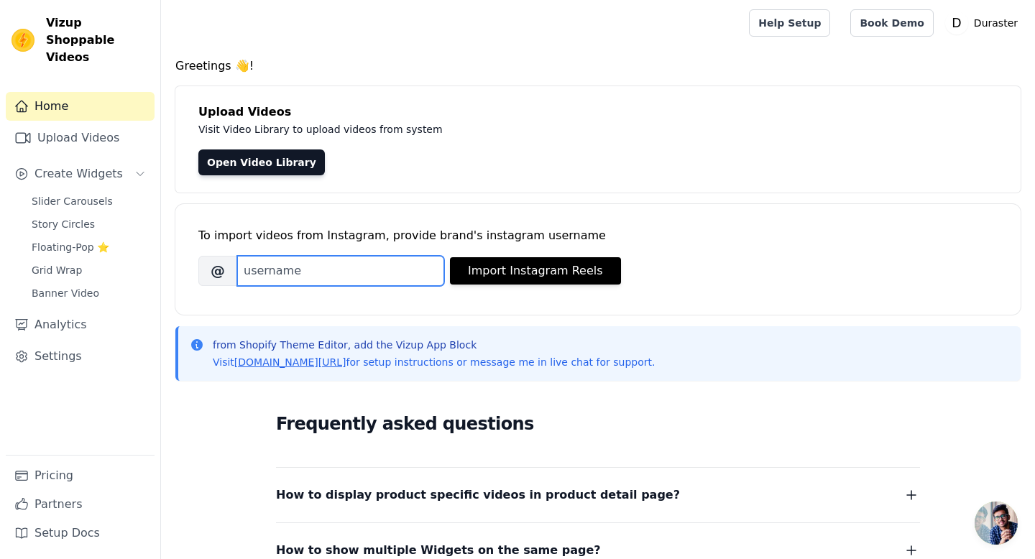
click at [353, 282] on input "Brand's Instagram Username" at bounding box center [340, 271] width 207 height 30
paste input "duraster_"
type input "duraster_"
click at [41, 194] on span "Slider Carousels" at bounding box center [72, 201] width 81 height 14
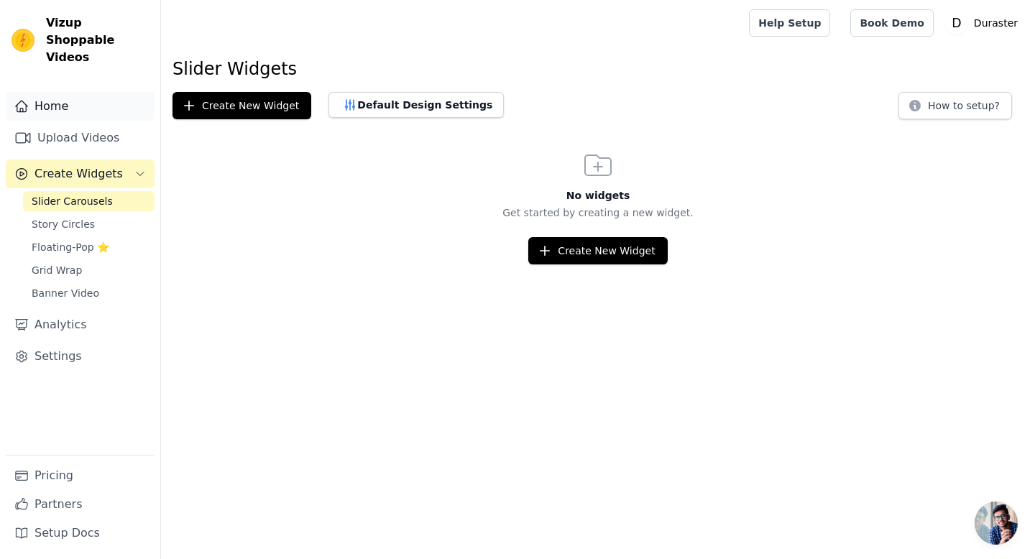
click at [70, 92] on link "Home" at bounding box center [80, 106] width 149 height 29
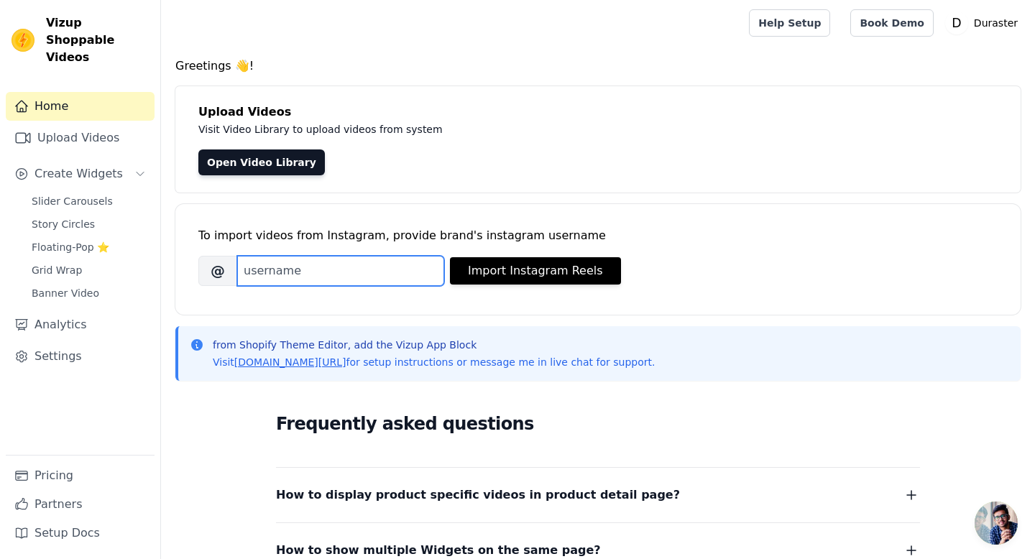
click at [426, 259] on input "Brand's Instagram Username" at bounding box center [340, 271] width 207 height 30
paste input "duraster_"
type input "duraster_"
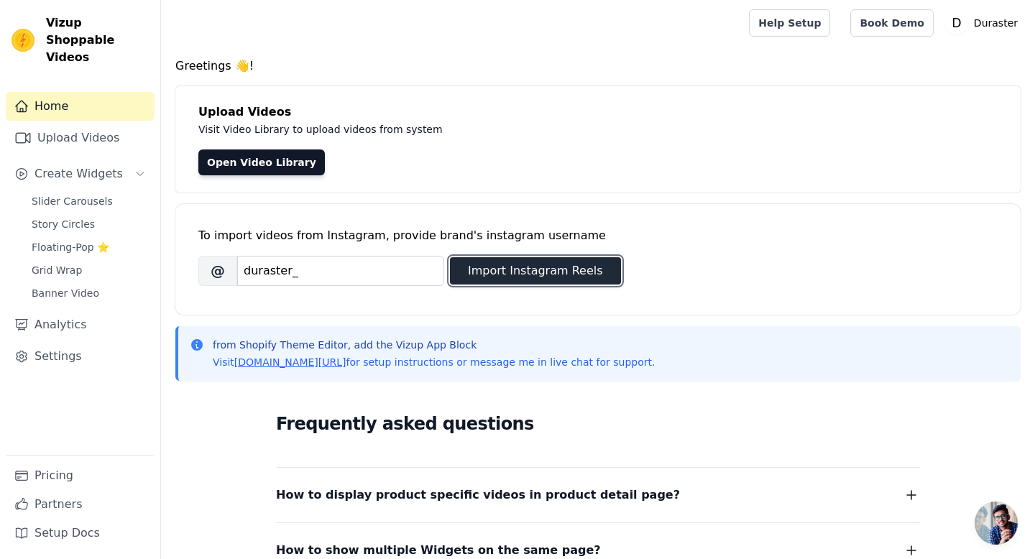
click at [553, 273] on button "Import Instagram Reels" at bounding box center [535, 270] width 171 height 27
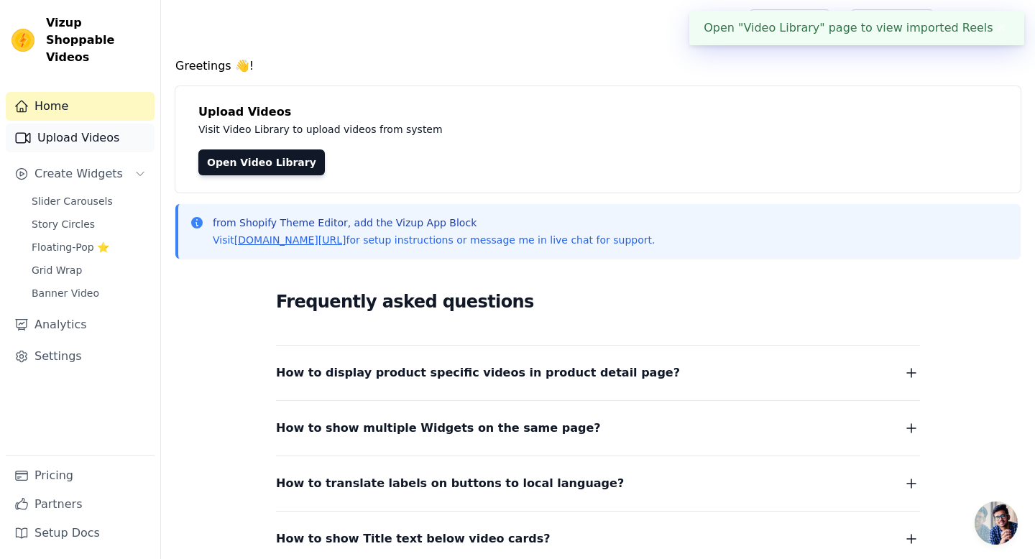
click at [82, 124] on link "Upload Videos" at bounding box center [80, 138] width 149 height 29
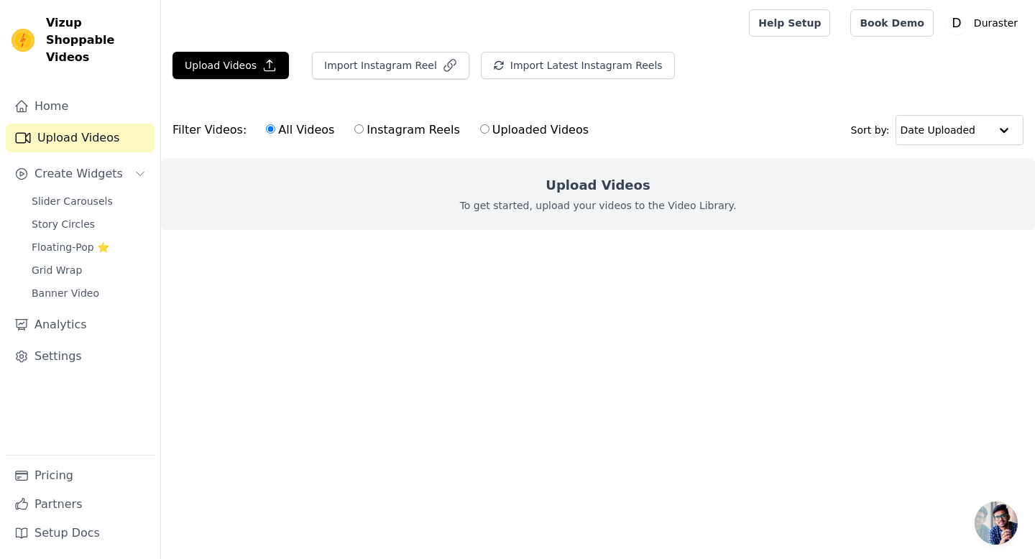
click at [354, 129] on input "Instagram Reels" at bounding box center [358, 128] width 9 height 9
radio input "true"
click at [380, 63] on button "Import Instagram Reel" at bounding box center [390, 65] width 157 height 27
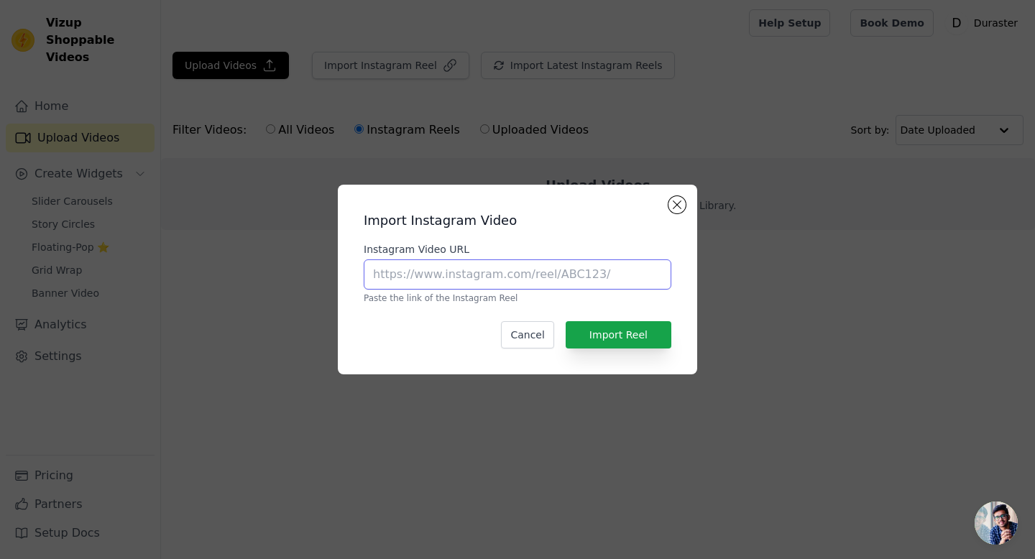
click at [521, 283] on input "Instagram Video URL" at bounding box center [518, 274] width 308 height 30
paste input "duraster_"
type input "duraster_"
click at [677, 207] on button "Close modal" at bounding box center [676, 204] width 17 height 17
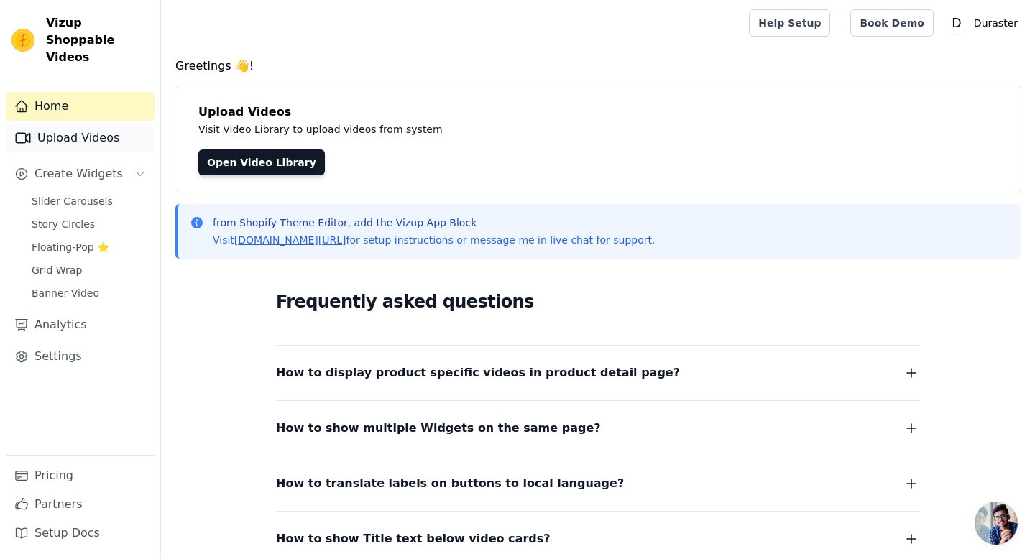
click at [121, 129] on link "Upload Videos" at bounding box center [80, 138] width 149 height 29
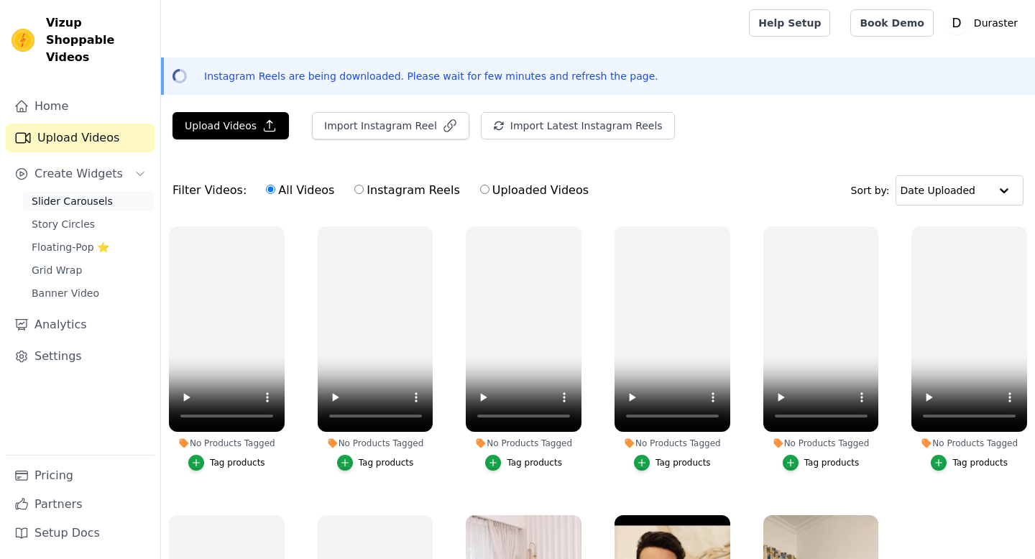
click at [99, 194] on span "Slider Carousels" at bounding box center [72, 201] width 81 height 14
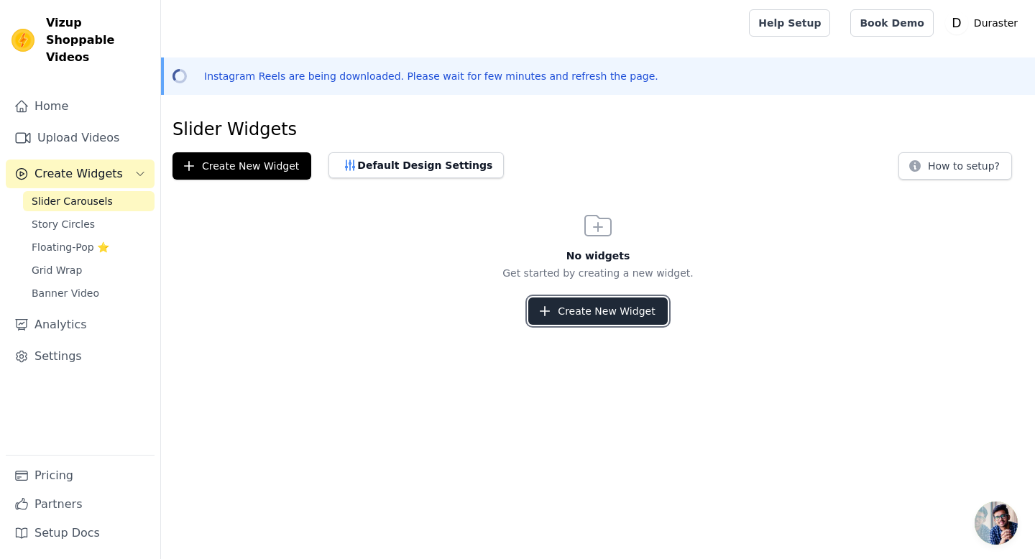
click at [615, 308] on button "Create New Widget" at bounding box center [597, 311] width 139 height 27
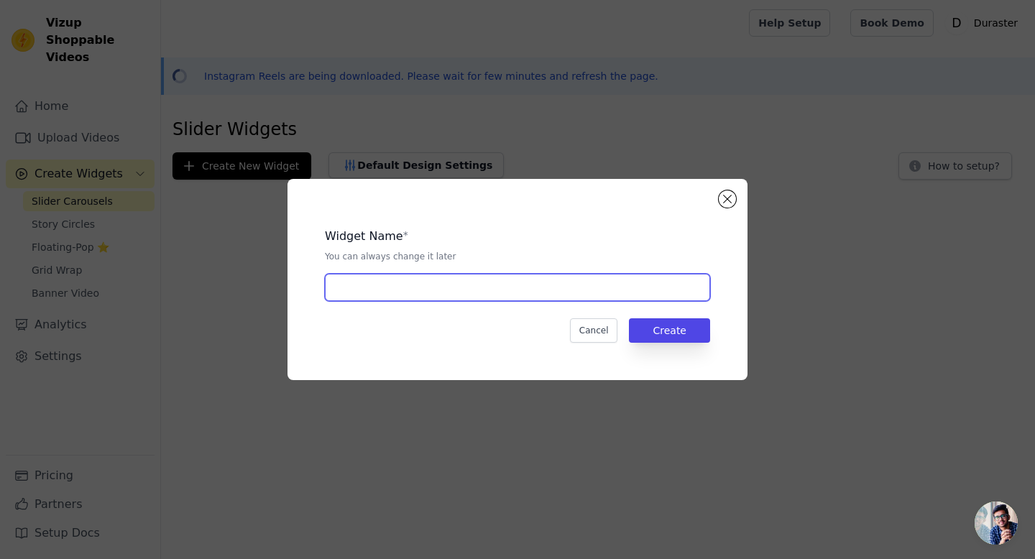
click at [555, 283] on input "text" at bounding box center [517, 287] width 385 height 27
type input "home page"
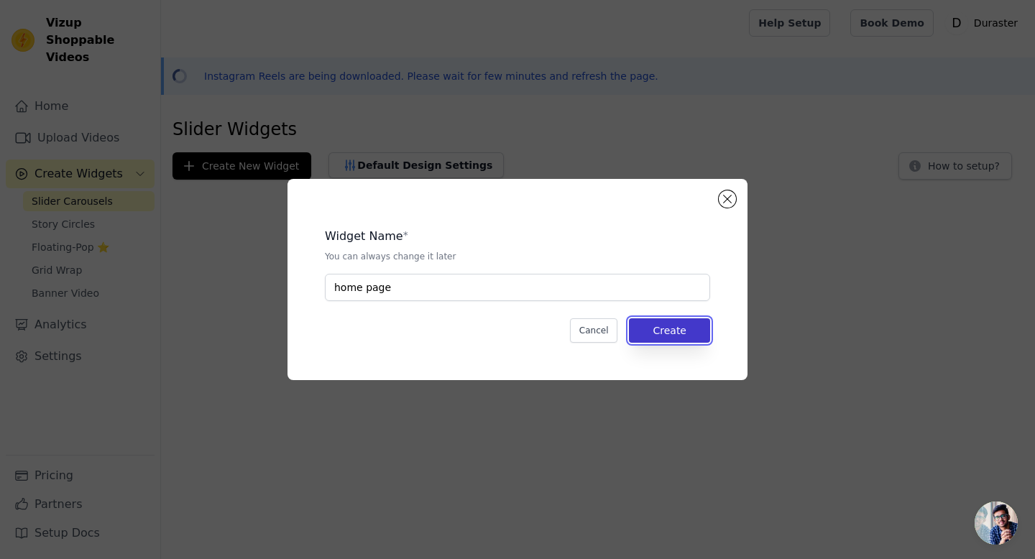
click at [660, 328] on button "Create" at bounding box center [669, 330] width 81 height 24
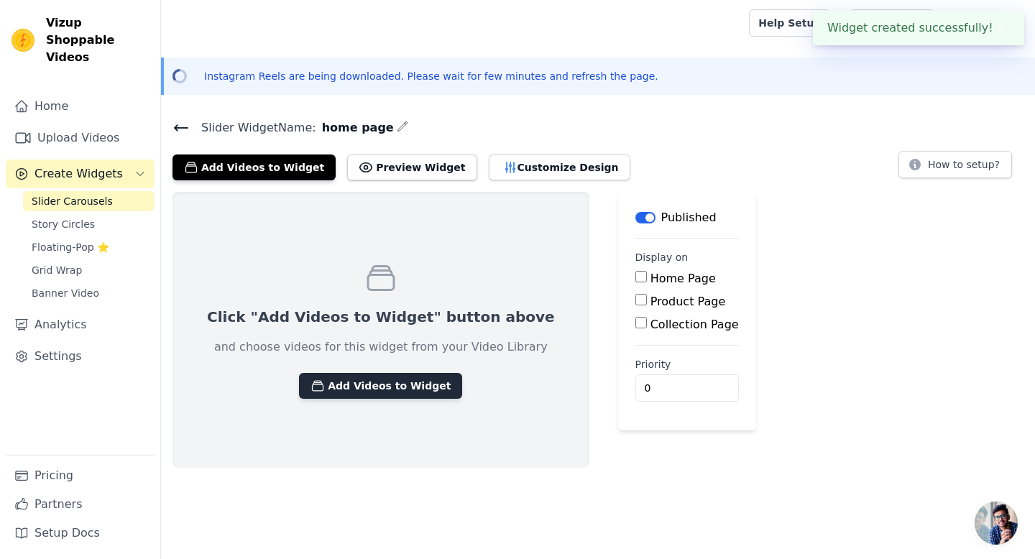
click at [423, 387] on button "Add Videos to Widget" at bounding box center [380, 386] width 163 height 26
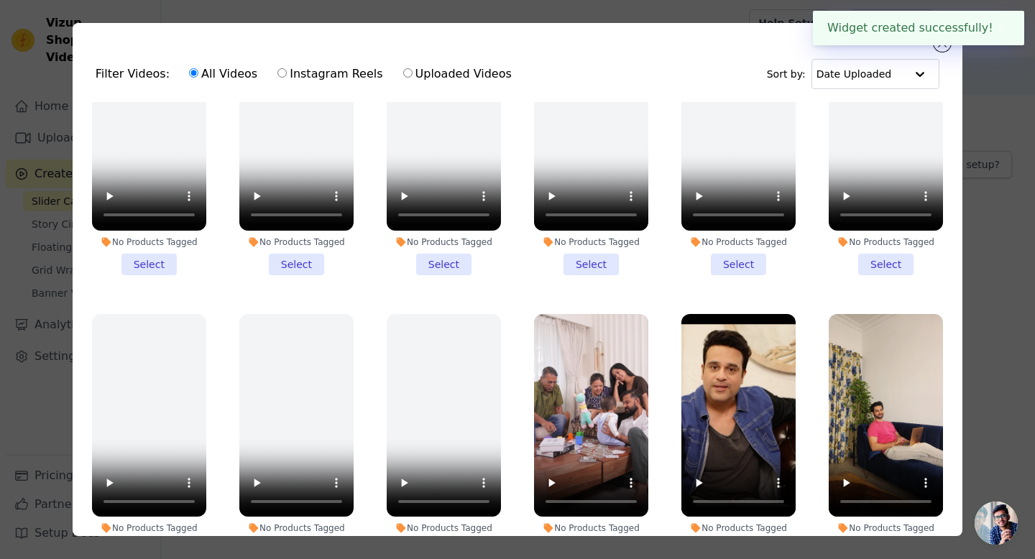
scroll to position [125, 0]
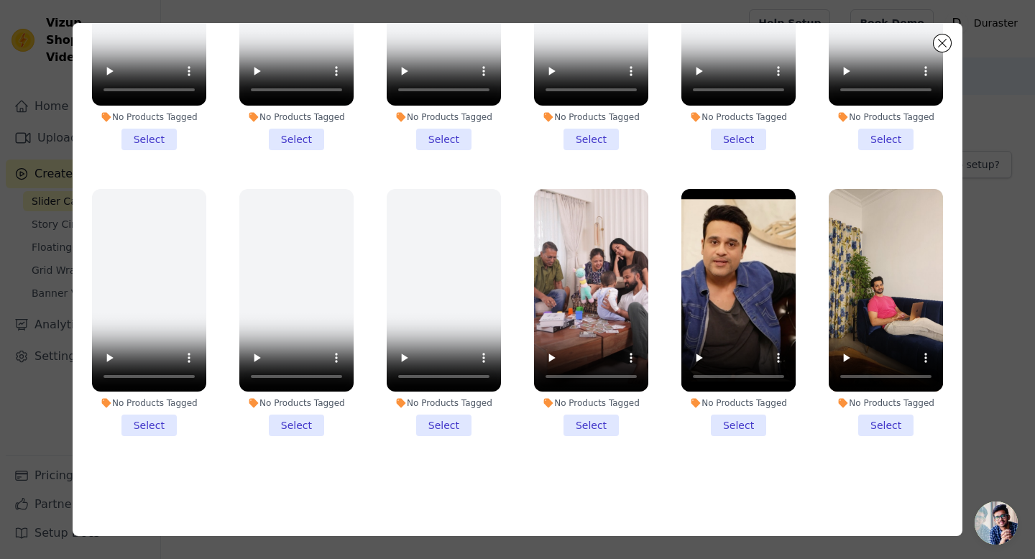
click at [592, 418] on li "No Products Tagged Select" at bounding box center [591, 313] width 114 height 248
click at [0, 0] on input "No Products Tagged Select" at bounding box center [0, 0] width 0 height 0
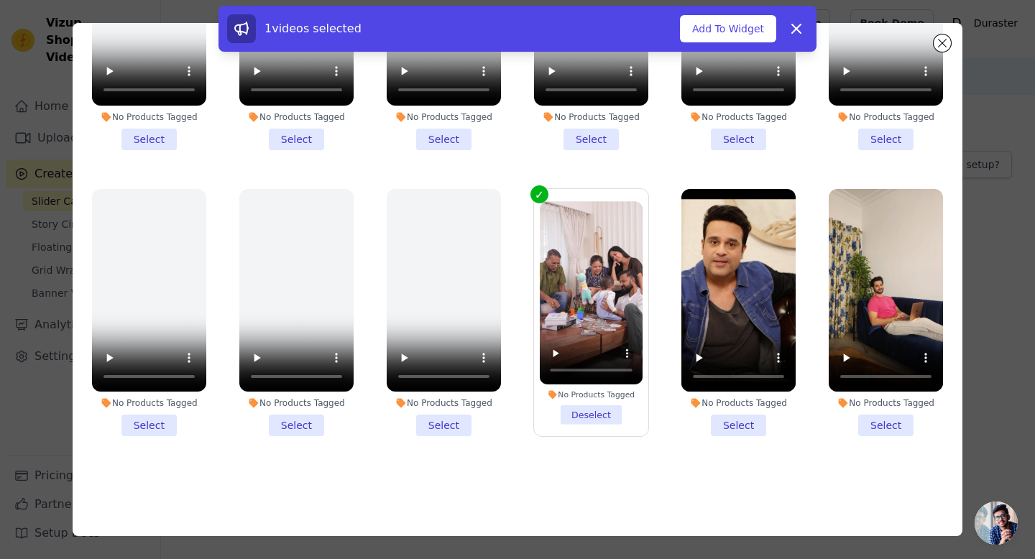
click at [720, 426] on li "No Products Tagged Select" at bounding box center [738, 313] width 114 height 248
click at [0, 0] on input "No Products Tagged Select" at bounding box center [0, 0] width 0 height 0
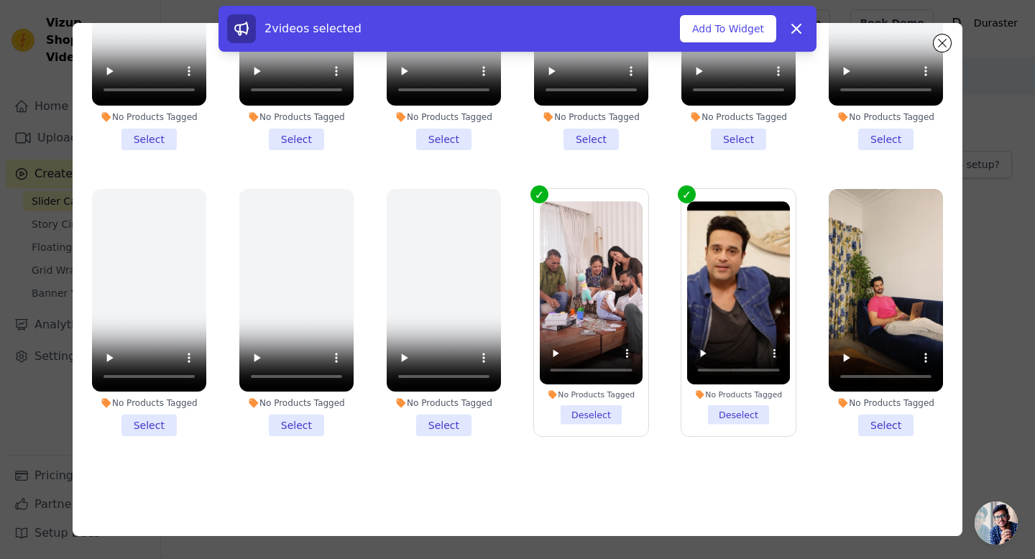
click at [884, 430] on li "No Products Tagged Select" at bounding box center [886, 313] width 114 height 248
click at [0, 0] on input "No Products Tagged Select" at bounding box center [0, 0] width 0 height 0
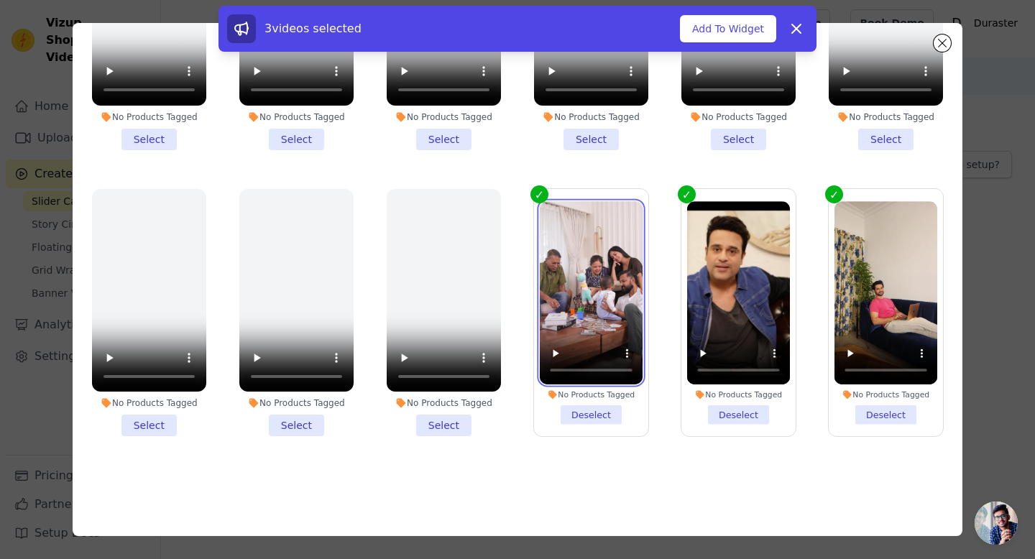
scroll to position [0, 0]
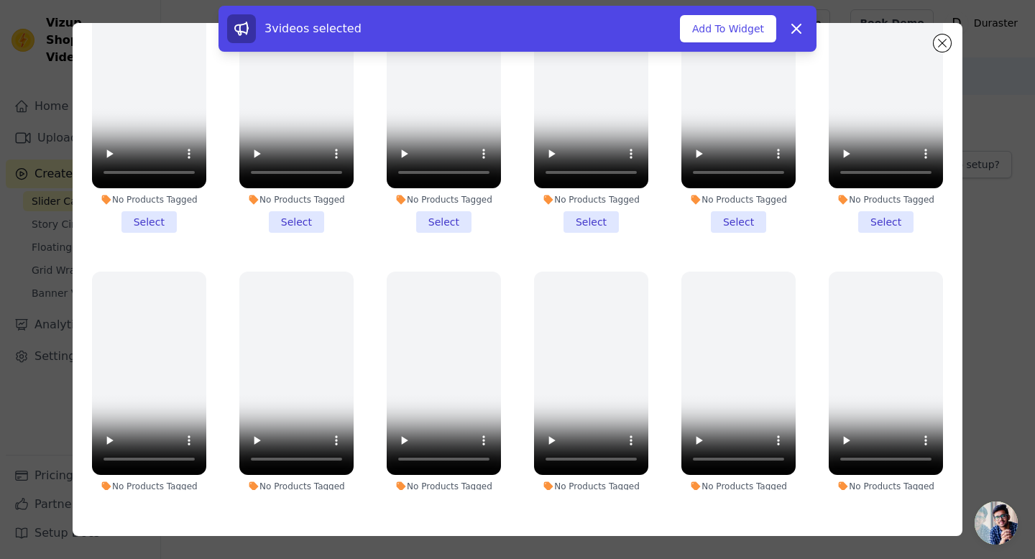
click at [939, 42] on div "3 videos selected Add To Widget Dismiss" at bounding box center [517, 32] width 1035 height 52
click at [947, 42] on div "3 videos selected Add To Widget Dismiss" at bounding box center [517, 32] width 1035 height 52
click at [752, 25] on button "Add To Widget" at bounding box center [728, 28] width 96 height 27
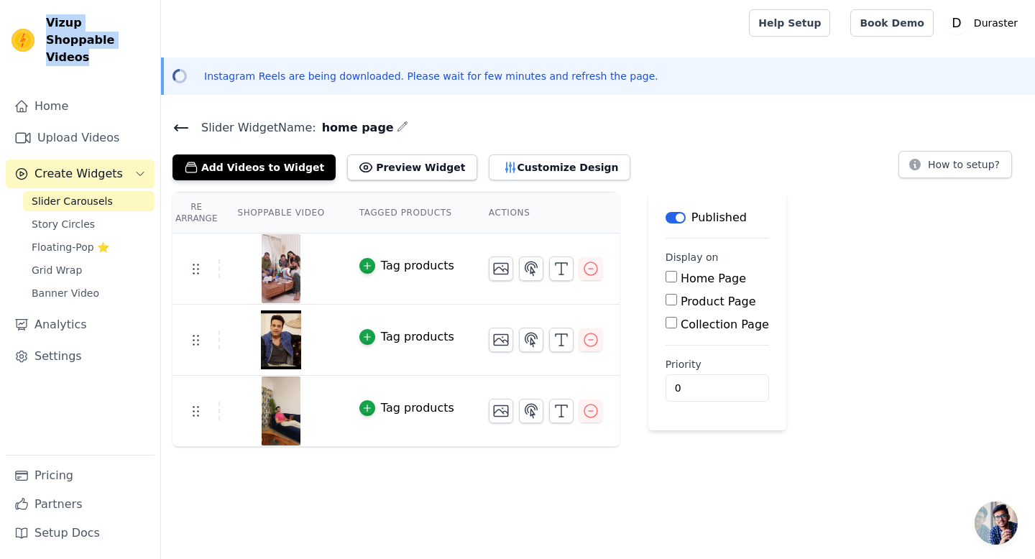
drag, startPoint x: 46, startPoint y: 23, endPoint x: 133, endPoint y: 38, distance: 88.3
click at [133, 38] on span "Vizup Shoppable Videos" at bounding box center [97, 40] width 103 height 52
click at [233, 162] on button "Add Videos to Widget" at bounding box center [253, 168] width 163 height 26
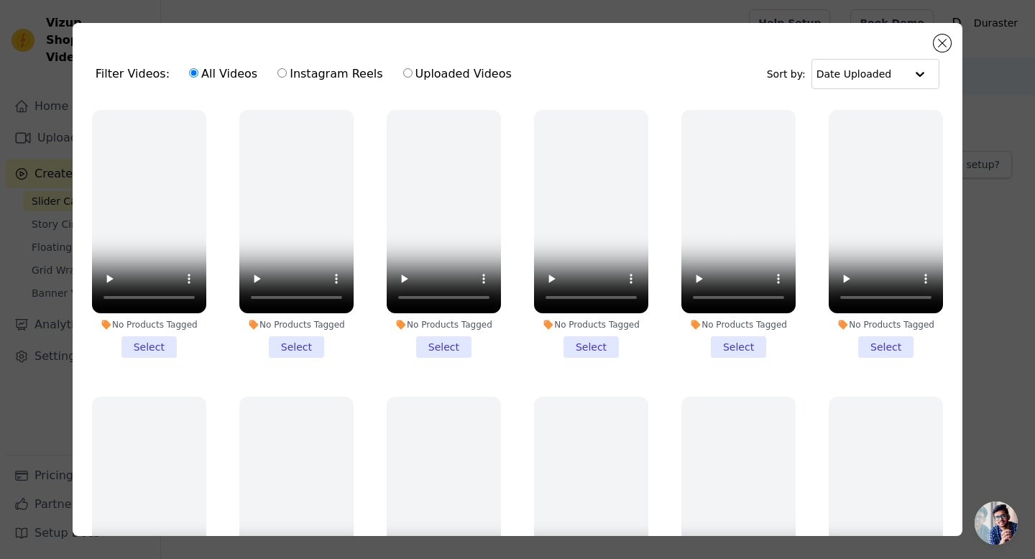
click at [938, 34] on div "Filter Videos: All Videos Instagram Reels Uploaded Videos Sort by: Date Uploade…" at bounding box center [518, 279] width 890 height 513
click at [939, 44] on button "Close modal" at bounding box center [942, 42] width 17 height 17
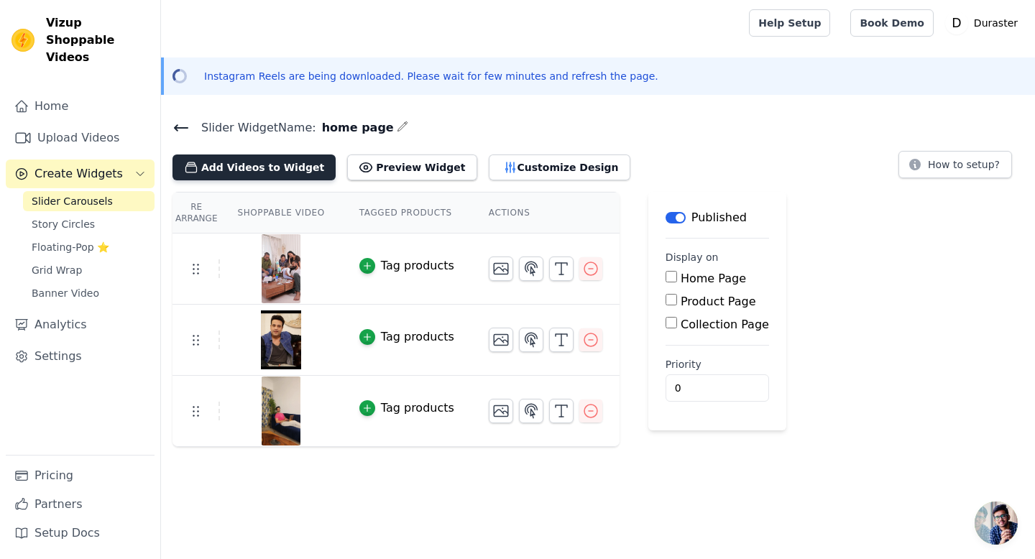
click at [263, 171] on button "Add Videos to Widget" at bounding box center [253, 168] width 163 height 26
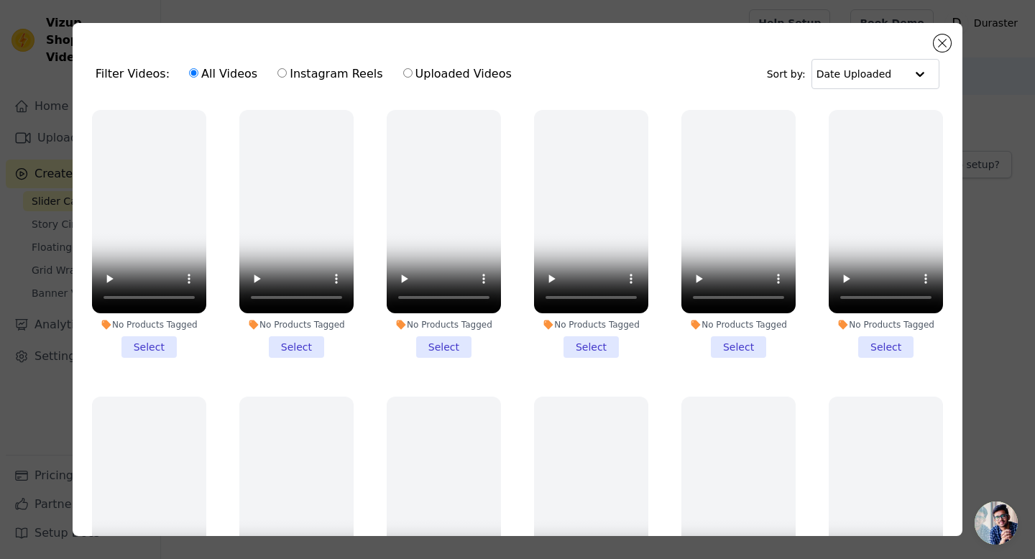
click at [929, 35] on div "Filter Videos: All Videos Instagram Reels Uploaded Videos Sort by: Date Uploade…" at bounding box center [518, 279] width 890 height 513
click at [938, 40] on button "Close modal" at bounding box center [942, 42] width 17 height 17
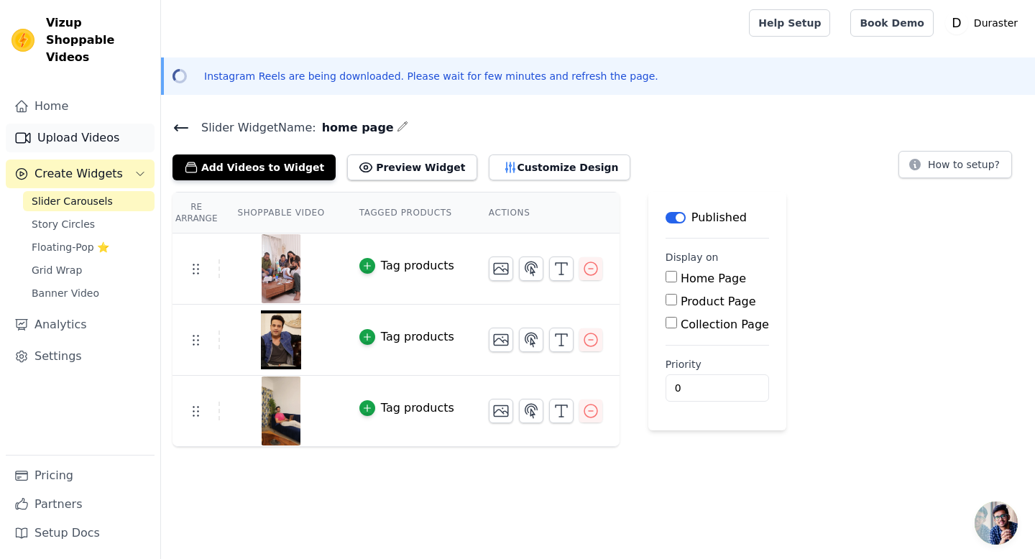
click at [77, 124] on link "Upload Videos" at bounding box center [80, 138] width 149 height 29
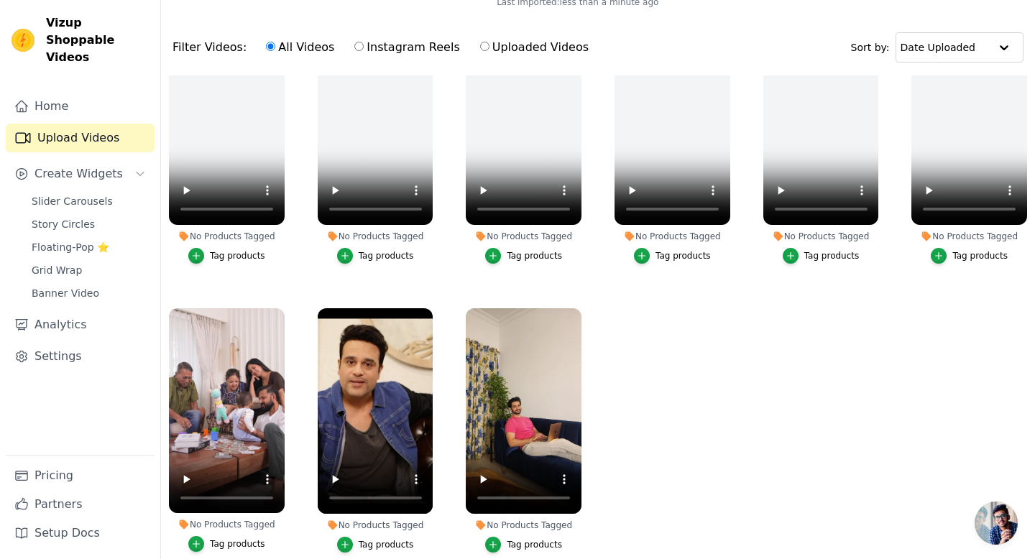
scroll to position [207, 0]
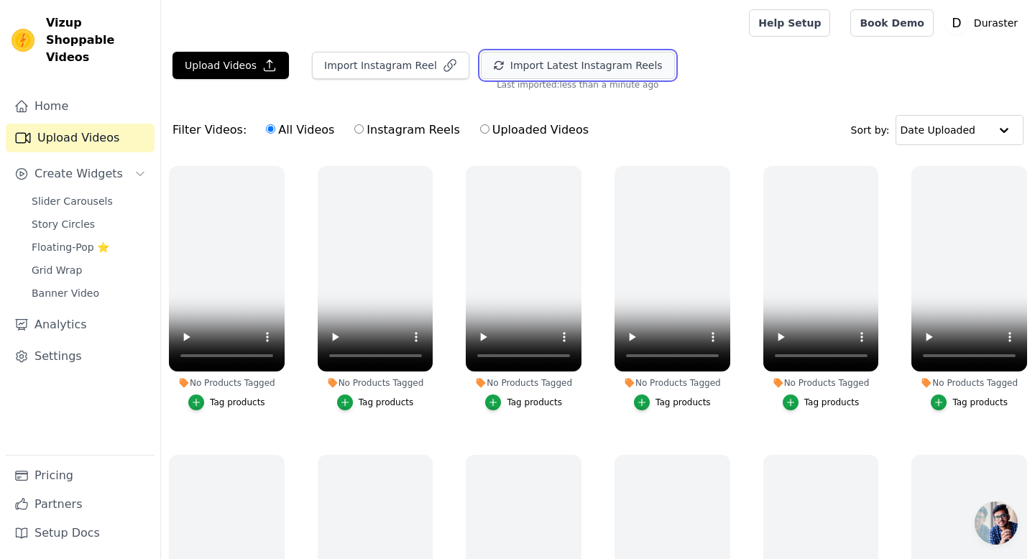
click at [571, 70] on button "Import Latest Instagram Reels" at bounding box center [578, 65] width 194 height 27
